Goal: Task Accomplishment & Management: Manage account settings

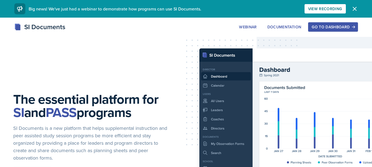
click at [323, 29] on div "Go to Dashboard" at bounding box center [333, 27] width 42 height 4
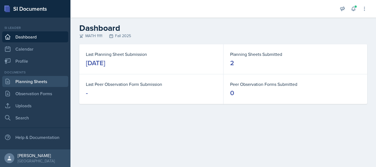
click at [42, 83] on link "Planning Sheets" at bounding box center [35, 81] width 66 height 11
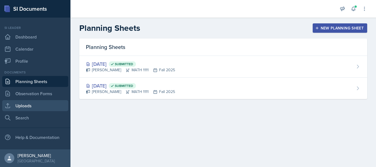
click at [34, 108] on link "Uploads" at bounding box center [35, 105] width 66 height 11
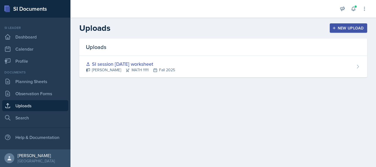
click at [346, 24] on button "New Upload" at bounding box center [349, 27] width 38 height 9
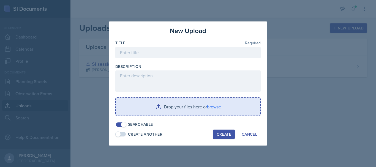
click at [180, 103] on input "file" at bounding box center [188, 107] width 144 height 18
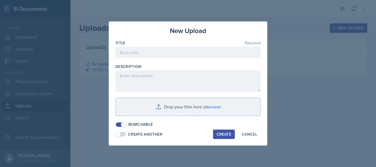
click at [180, 24] on div "New Upload Title Required Description Drop your files here or browse Searchable…" at bounding box center [188, 83] width 159 height 124
click at [254, 131] on button "Cancel" at bounding box center [249, 134] width 23 height 9
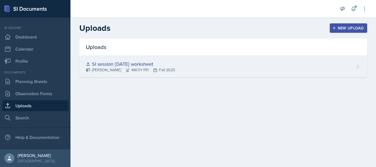
click at [192, 63] on div "SI session 1 Aug 25 worksheet Elizabeth Yalew MATH 1111 Fall 2025" at bounding box center [223, 66] width 288 height 21
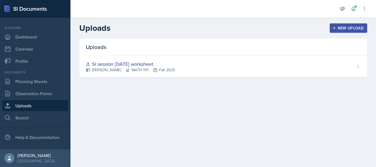
click at [349, 28] on div "New Upload" at bounding box center [348, 28] width 31 height 4
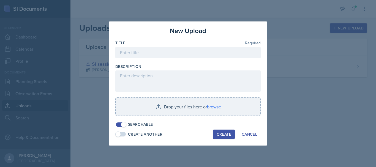
click at [183, 39] on div "New Upload Title Required Description Drop your files here or browse Searchable…" at bounding box center [188, 83] width 159 height 124
drag, startPoint x: 183, startPoint y: 39, endPoint x: 220, endPoint y: 40, distance: 36.9
click at [220, 40] on div "New Upload Title Required Description Drop your files here or browse Searchable…" at bounding box center [188, 83] width 159 height 124
click at [248, 130] on button "Cancel" at bounding box center [249, 134] width 23 height 9
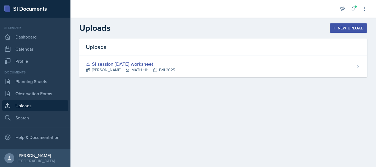
click at [350, 30] on div "New Upload" at bounding box center [348, 28] width 31 height 4
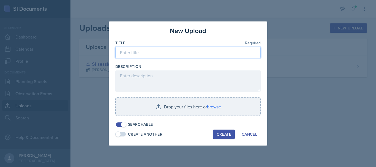
click at [213, 55] on input at bounding box center [187, 53] width 145 height 12
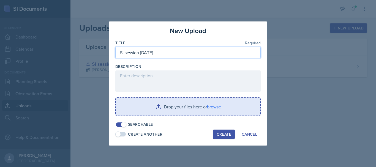
type input "SI session Aug 28"
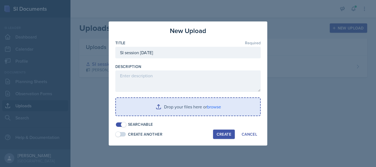
click at [169, 108] on input "file" at bounding box center [188, 107] width 144 height 18
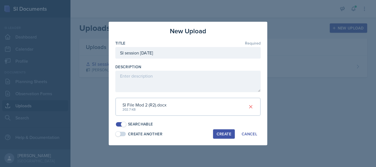
click at [222, 134] on div "Create" at bounding box center [224, 134] width 15 height 4
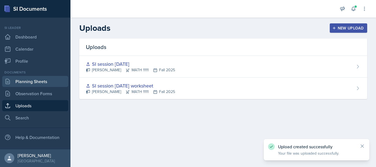
click at [39, 83] on link "Planning Sheets" at bounding box center [35, 81] width 66 height 11
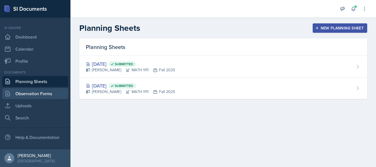
click at [38, 90] on link "Observation Forms" at bounding box center [35, 93] width 66 height 11
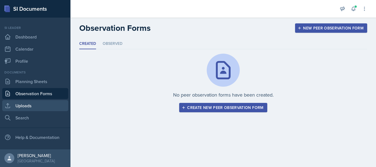
click at [34, 107] on link "Uploads" at bounding box center [35, 105] width 66 height 11
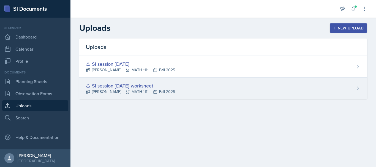
click at [141, 84] on div "SI session 1 Aug 25 worksheet" at bounding box center [130, 85] width 89 height 7
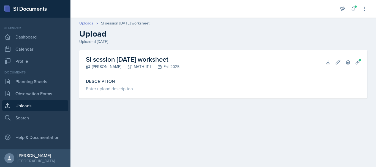
click at [87, 23] on link "Uploads" at bounding box center [86, 23] width 14 height 6
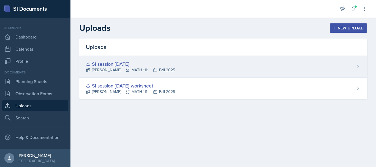
click at [322, 63] on div "SI session Aug 28 Elizabeth Yalew MATH 1111 Fall 2025" at bounding box center [223, 67] width 288 height 22
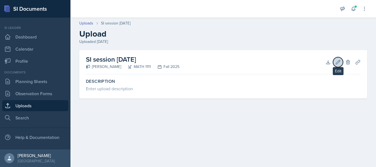
click at [339, 66] on button "Edit" at bounding box center [338, 62] width 10 height 10
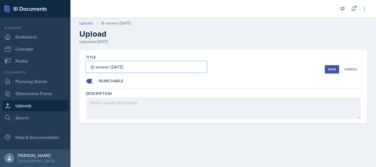
click at [126, 64] on input "SI session Aug 28" at bounding box center [146, 67] width 121 height 12
type input "SI session Aug 28 worksheet"
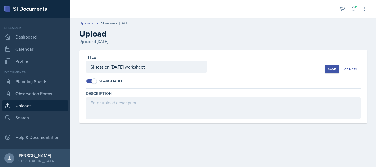
click at [326, 68] on button "Save" at bounding box center [332, 69] width 14 height 8
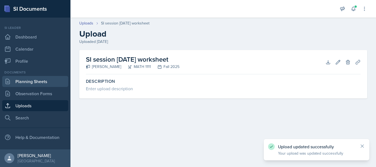
click at [51, 79] on link "Planning Sheets" at bounding box center [35, 81] width 66 height 11
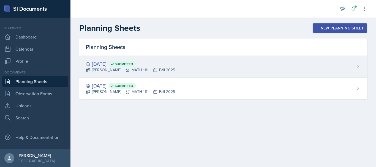
click at [178, 68] on div "Aug 28th, 2025 Submitted Elizabeth Yalew MATH 1111 Fall 2025" at bounding box center [223, 67] width 288 height 22
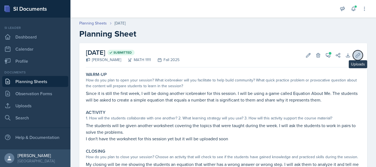
click at [353, 59] on button "Uploads" at bounding box center [358, 55] width 10 height 10
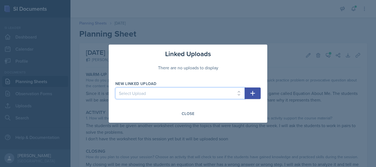
click at [157, 97] on select "Select Upload SI session 1 Aug 25 worksheet SI session Aug 28 worksheet" at bounding box center [179, 94] width 129 height 12
select select "fdb5eaf4-5a90-4259-8c59-88864dff1ecf"
click at [115, 88] on select "Select Upload SI session 1 Aug 25 worksheet SI session Aug 28 worksheet" at bounding box center [179, 94] width 129 height 12
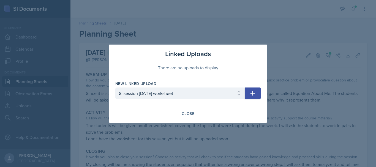
click at [251, 90] on icon "button" at bounding box center [252, 93] width 7 height 7
select select
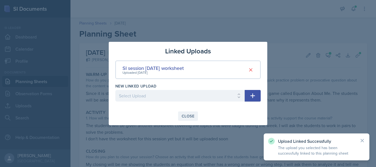
click at [188, 117] on div "Close" at bounding box center [188, 116] width 13 height 4
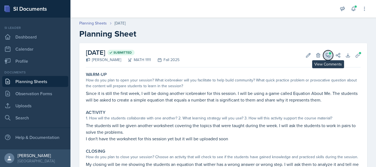
click at [327, 57] on button "View Comments" at bounding box center [328, 55] width 10 height 10
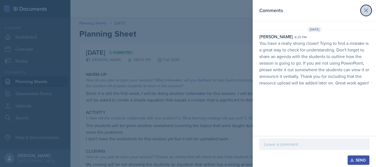
click at [365, 9] on icon at bounding box center [366, 10] width 3 height 3
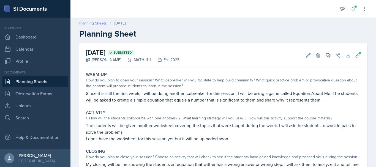
click at [87, 25] on link "Planning Sheets" at bounding box center [93, 23] width 28 height 6
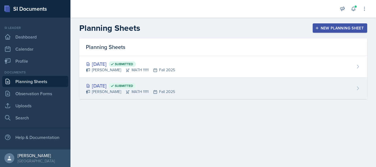
click at [121, 84] on div "Aug 25th, 2025 Submitted" at bounding box center [130, 85] width 89 height 7
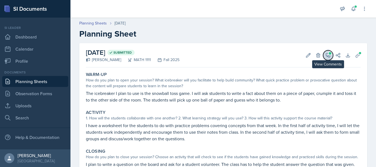
click at [325, 53] on icon at bounding box center [328, 56] width 6 height 6
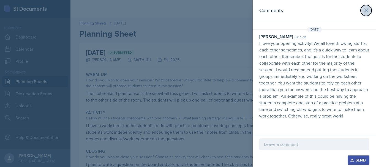
click at [369, 12] on icon at bounding box center [366, 10] width 7 height 7
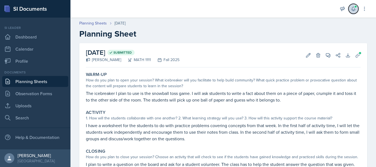
click at [354, 12] on button at bounding box center [354, 9] width 10 height 10
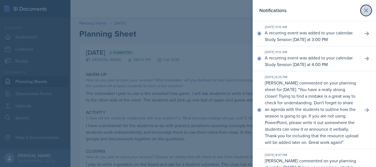
click at [365, 8] on button at bounding box center [366, 10] width 11 height 11
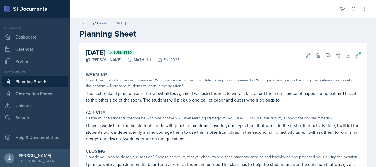
click at [34, 82] on link "Planning Sheets" at bounding box center [35, 81] width 66 height 11
